Goal: Navigation & Orientation: Find specific page/section

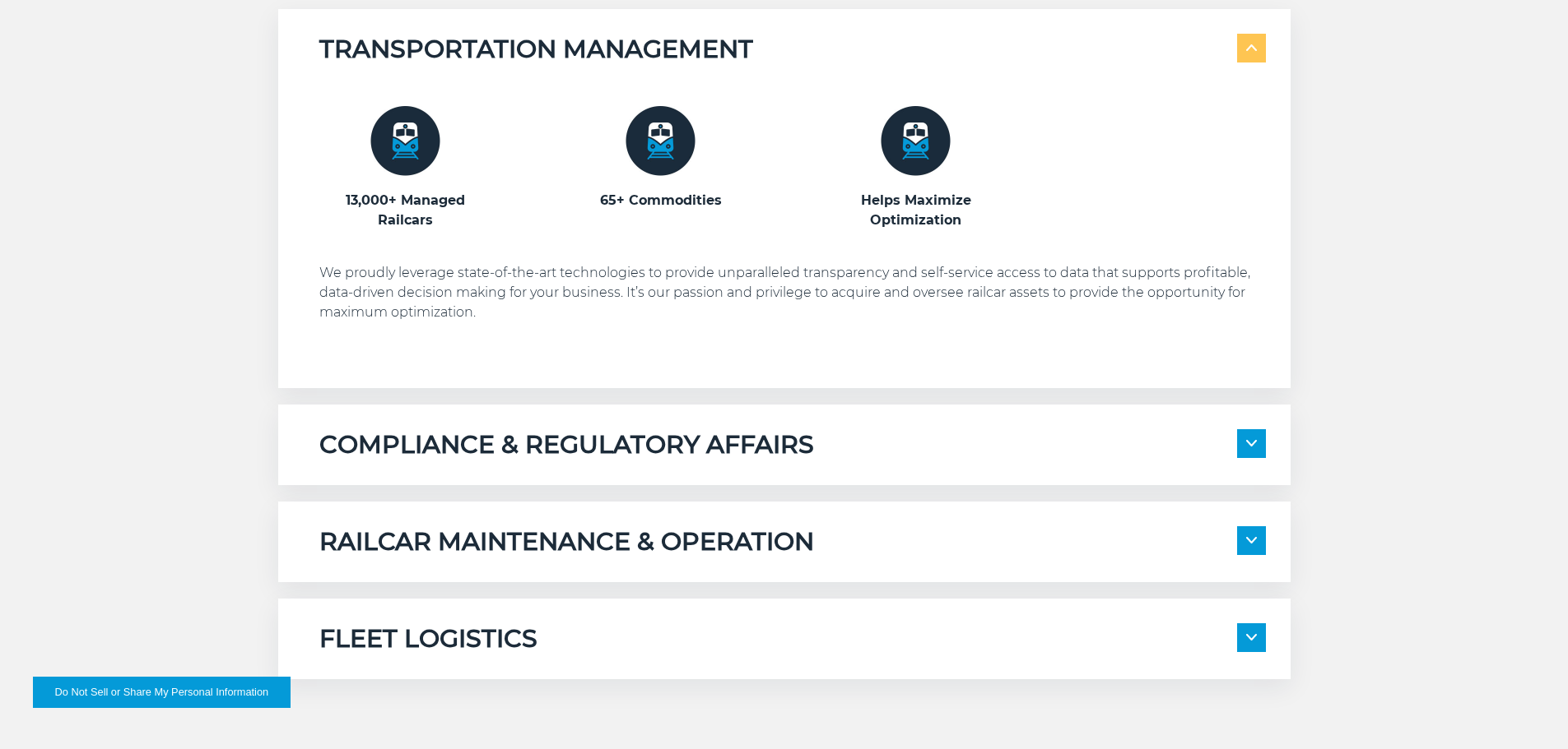
scroll to position [1152, 0]
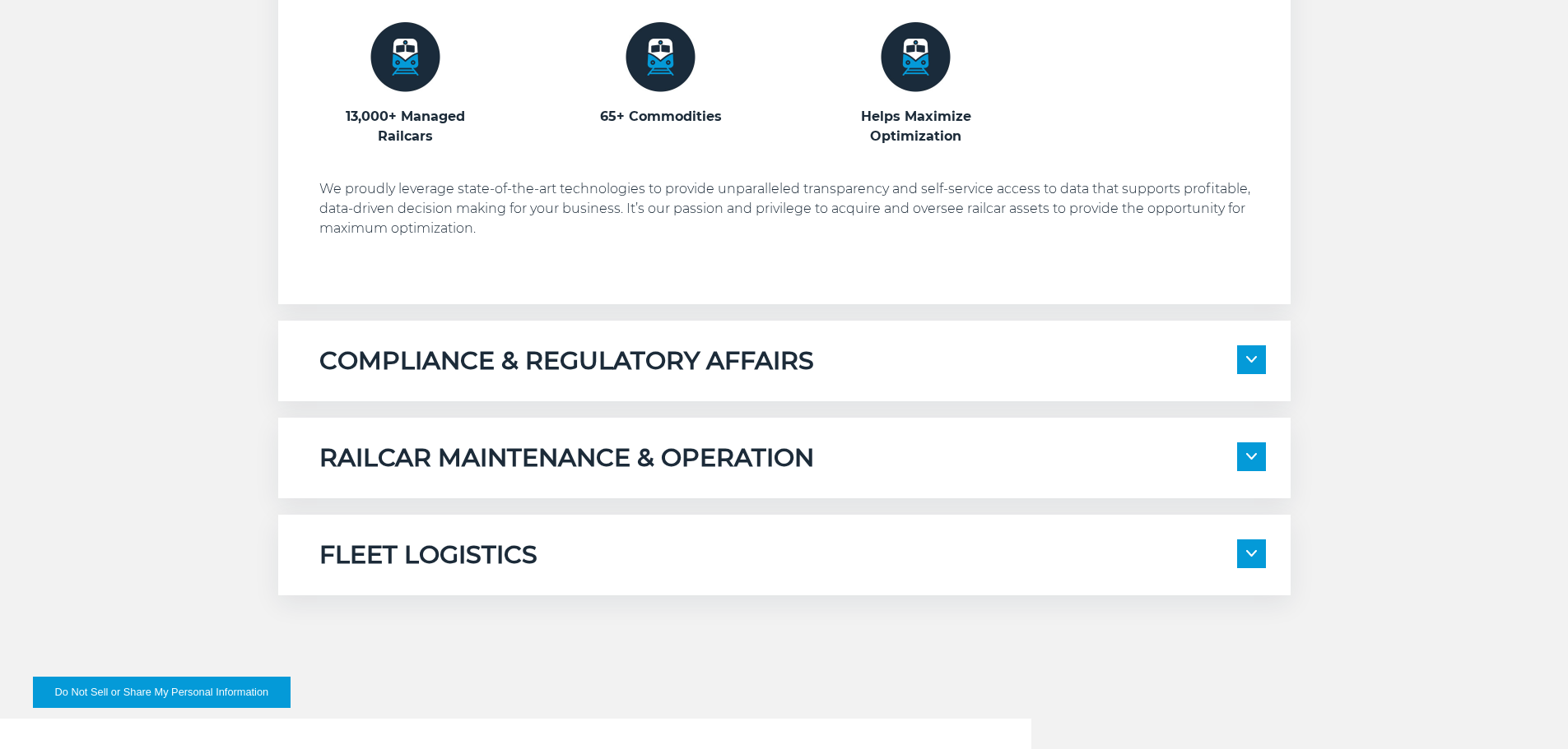
click at [1242, 362] on span at bounding box center [1252, 360] width 29 height 29
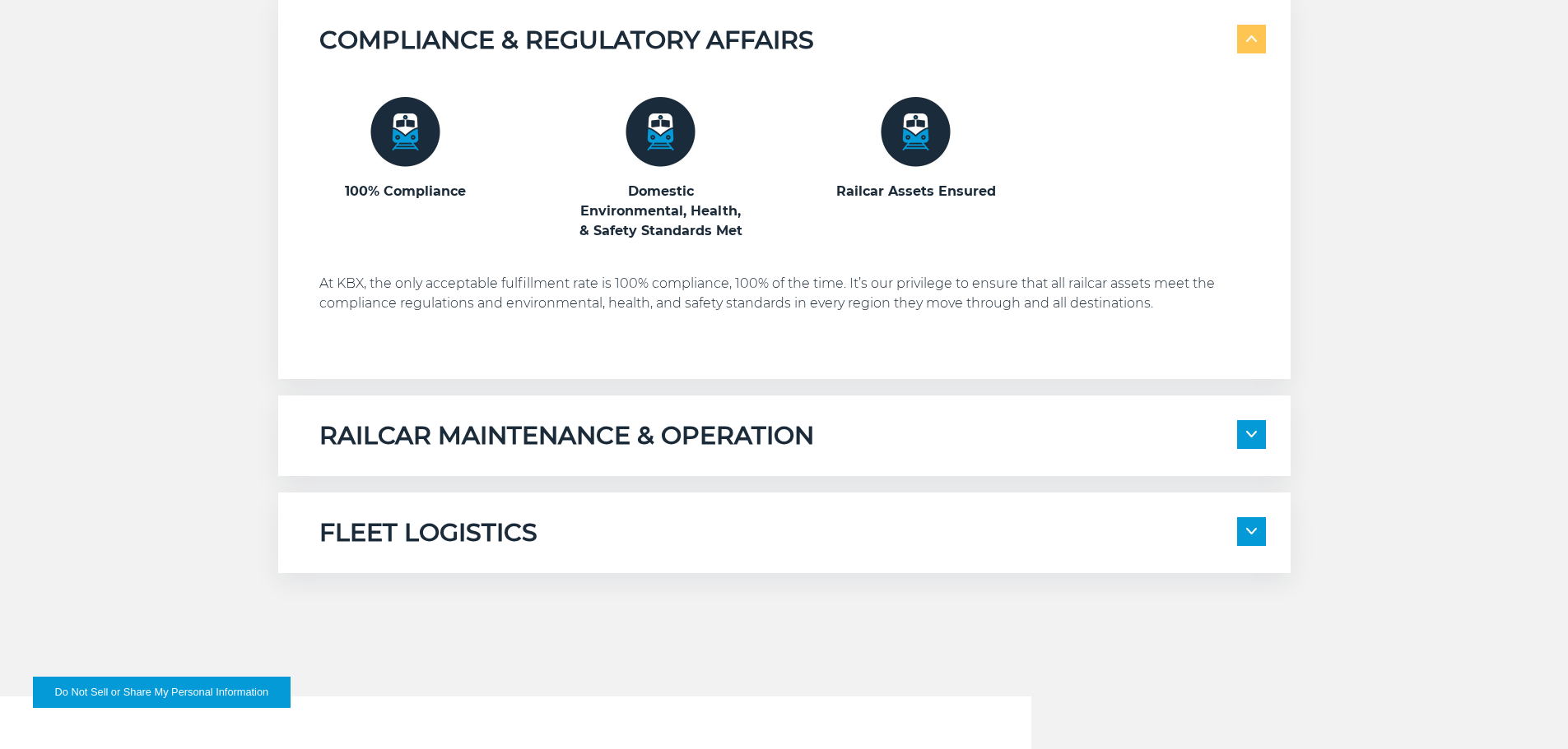
scroll to position [1563, 0]
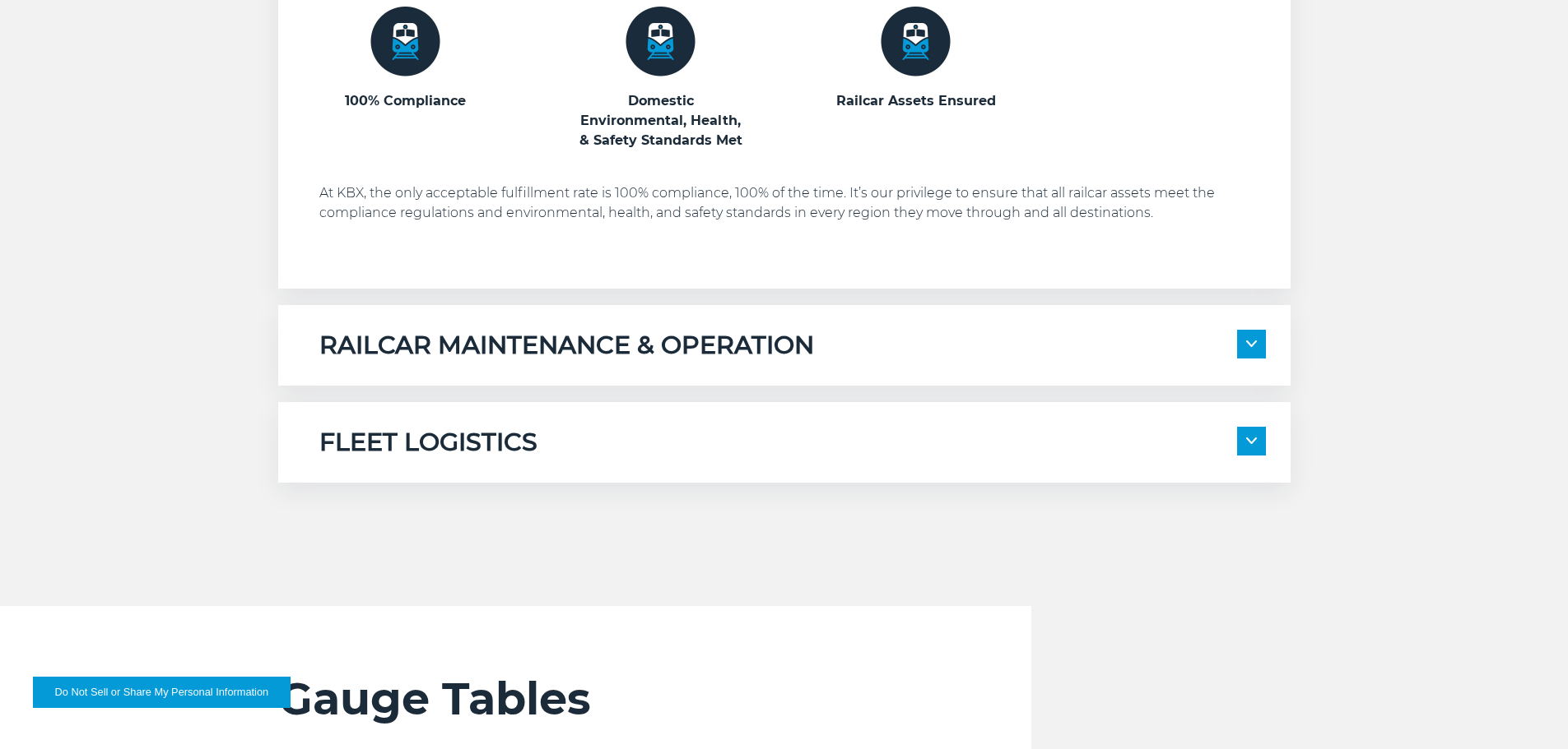
click at [1257, 340] on span at bounding box center [1252, 344] width 29 height 29
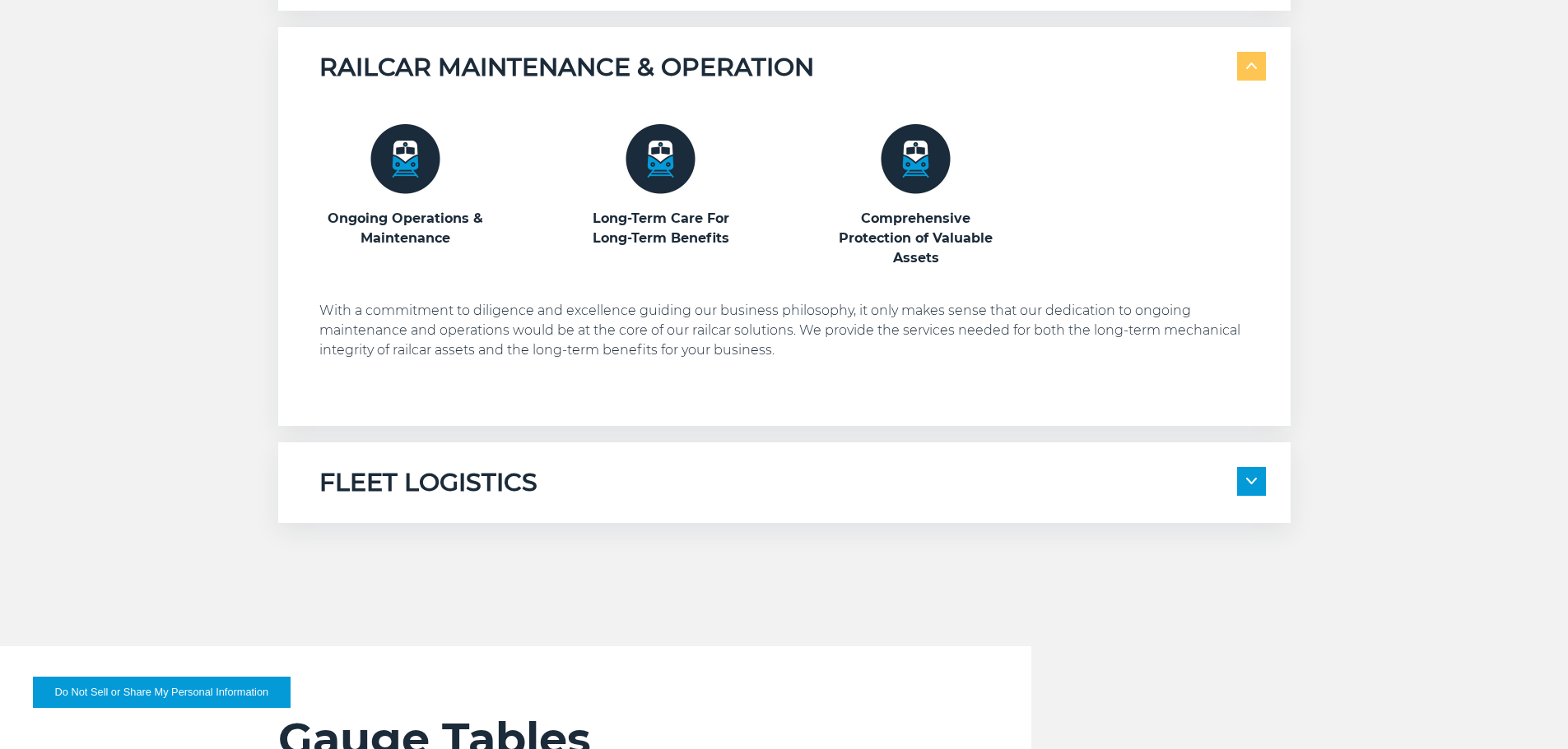
scroll to position [1974, 0]
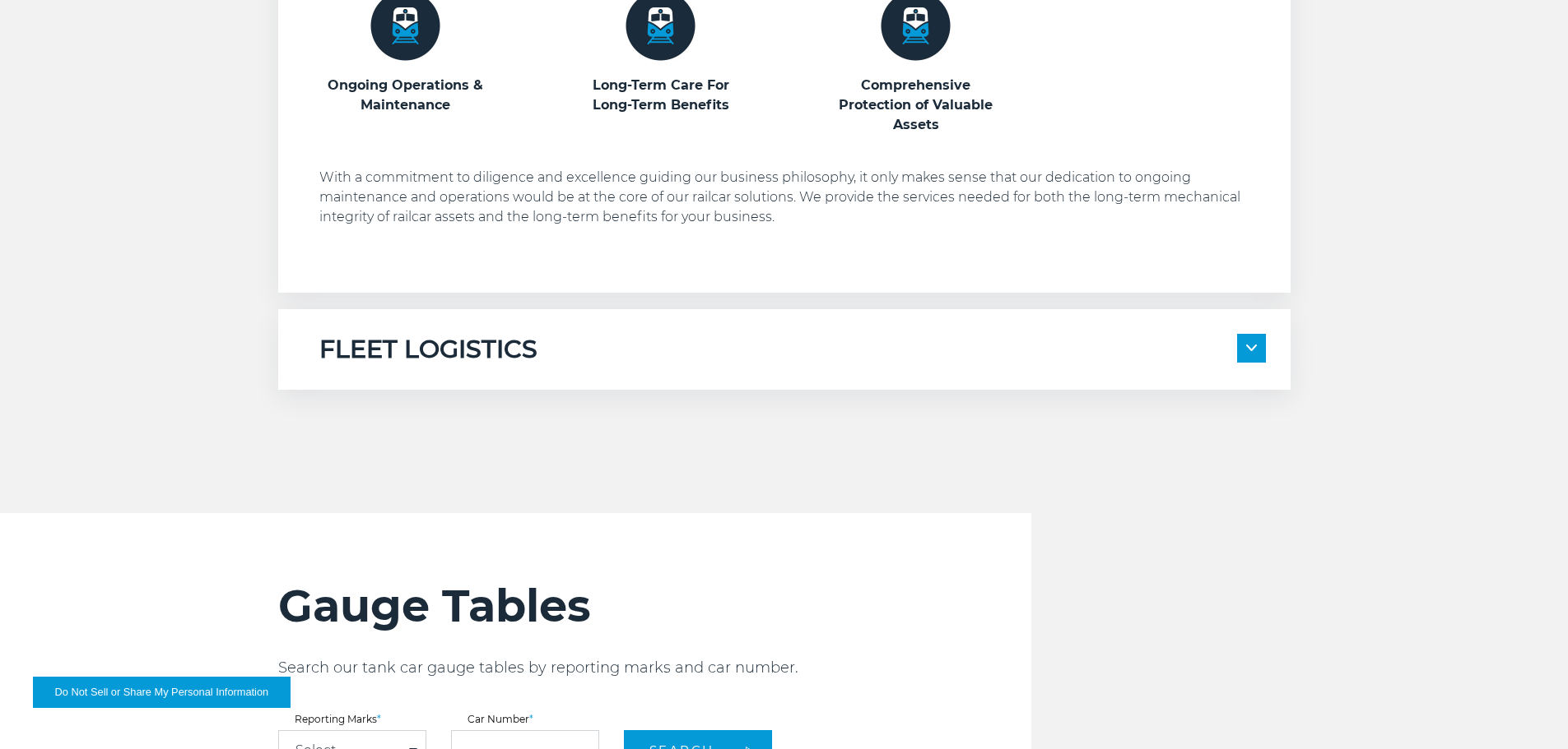
click at [1244, 339] on span at bounding box center [1252, 348] width 29 height 29
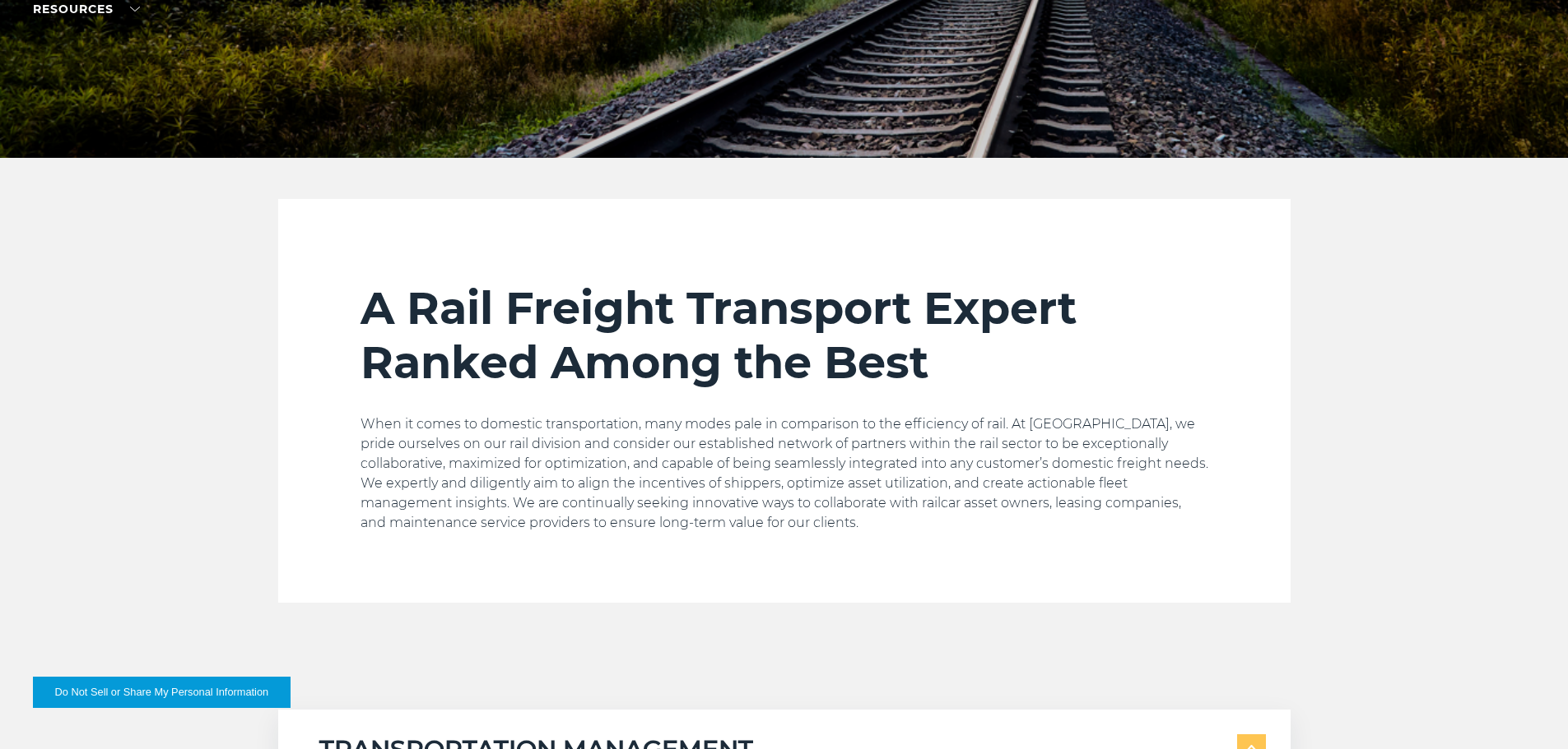
scroll to position [0, 0]
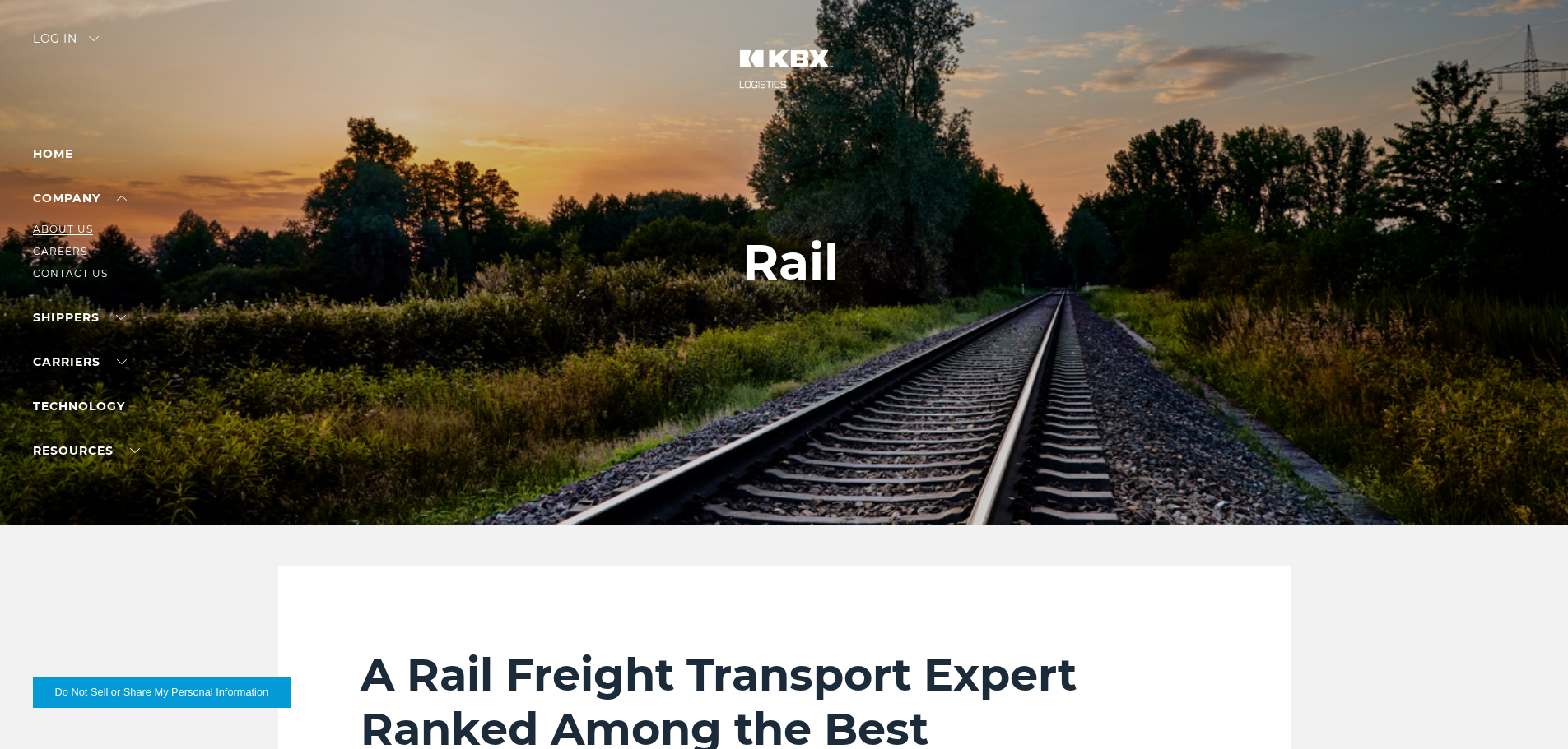
click at [71, 227] on link "About Us" at bounding box center [63, 229] width 60 height 13
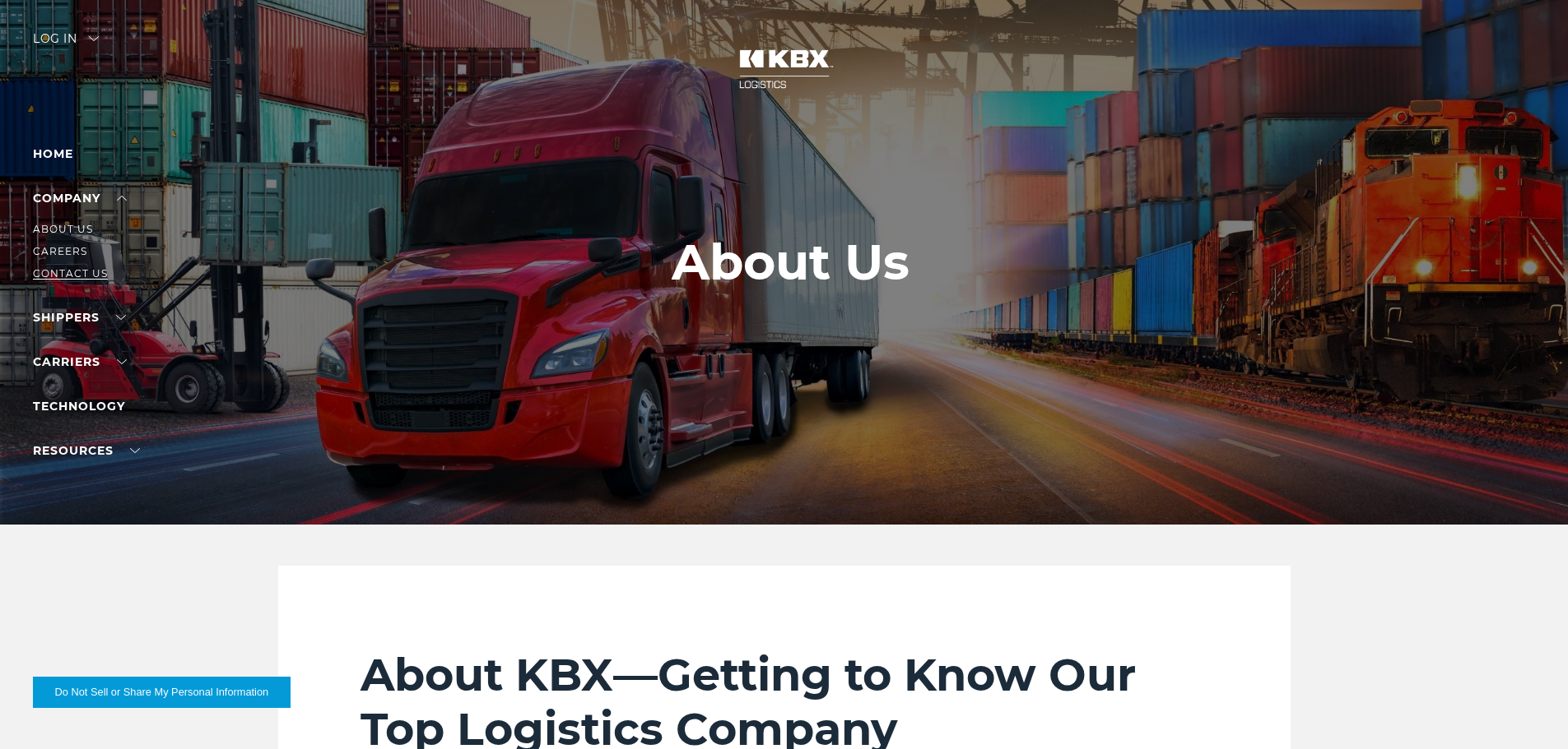
click at [78, 268] on link "Contact Us" at bounding box center [70, 273] width 75 height 13
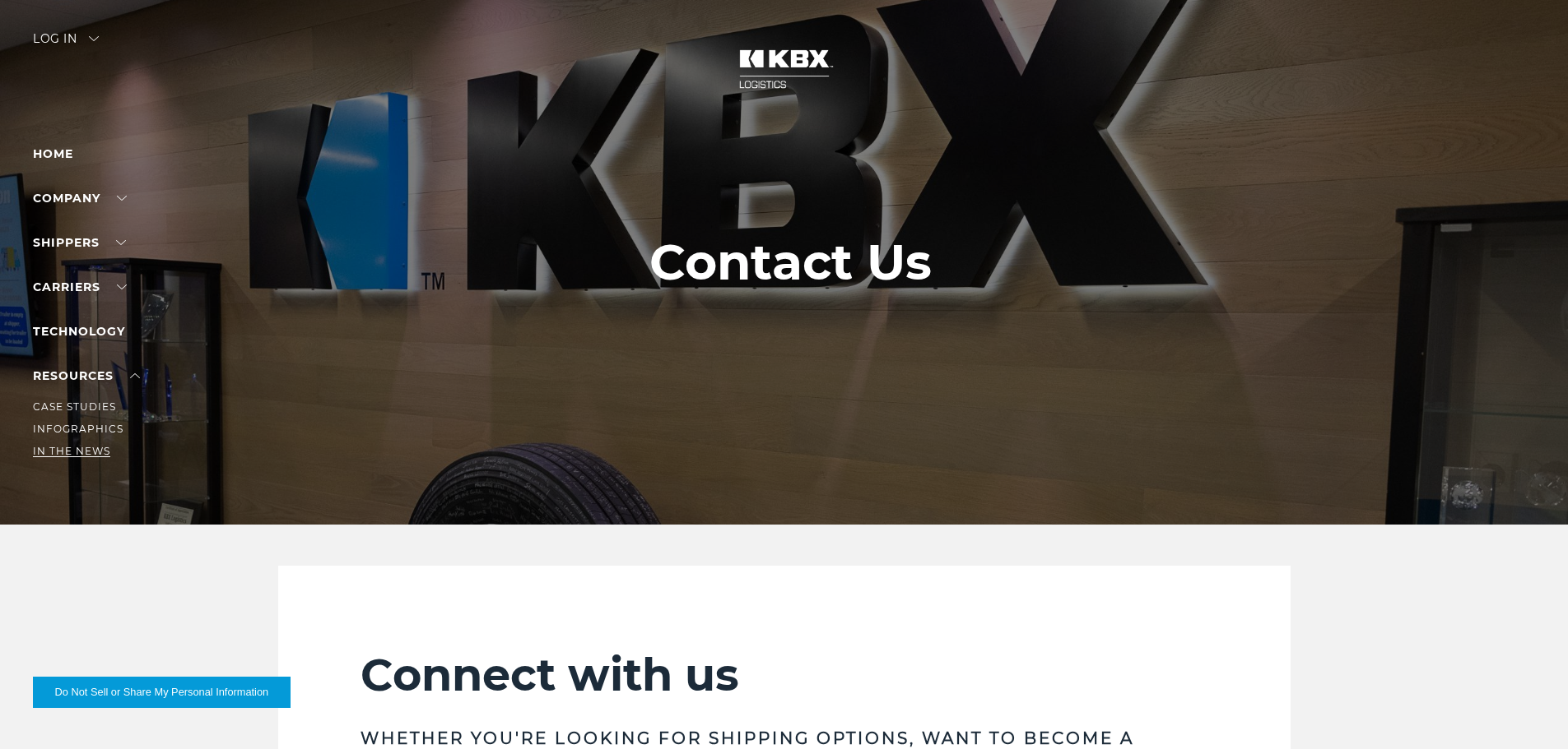
click at [95, 450] on link "In The News" at bounding box center [71, 451] width 77 height 13
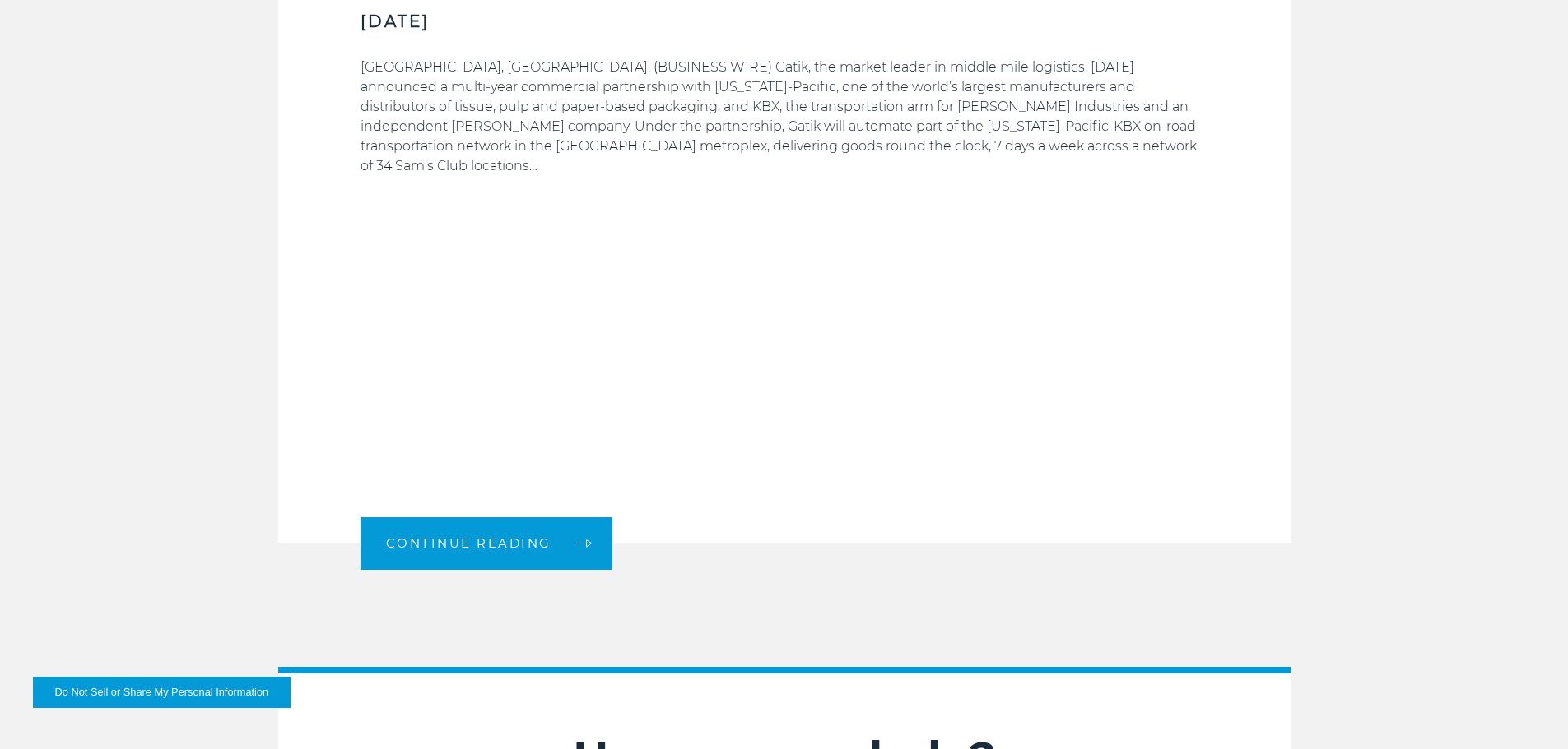
scroll to position [1727, 0]
